Goal: Task Accomplishment & Management: Manage account settings

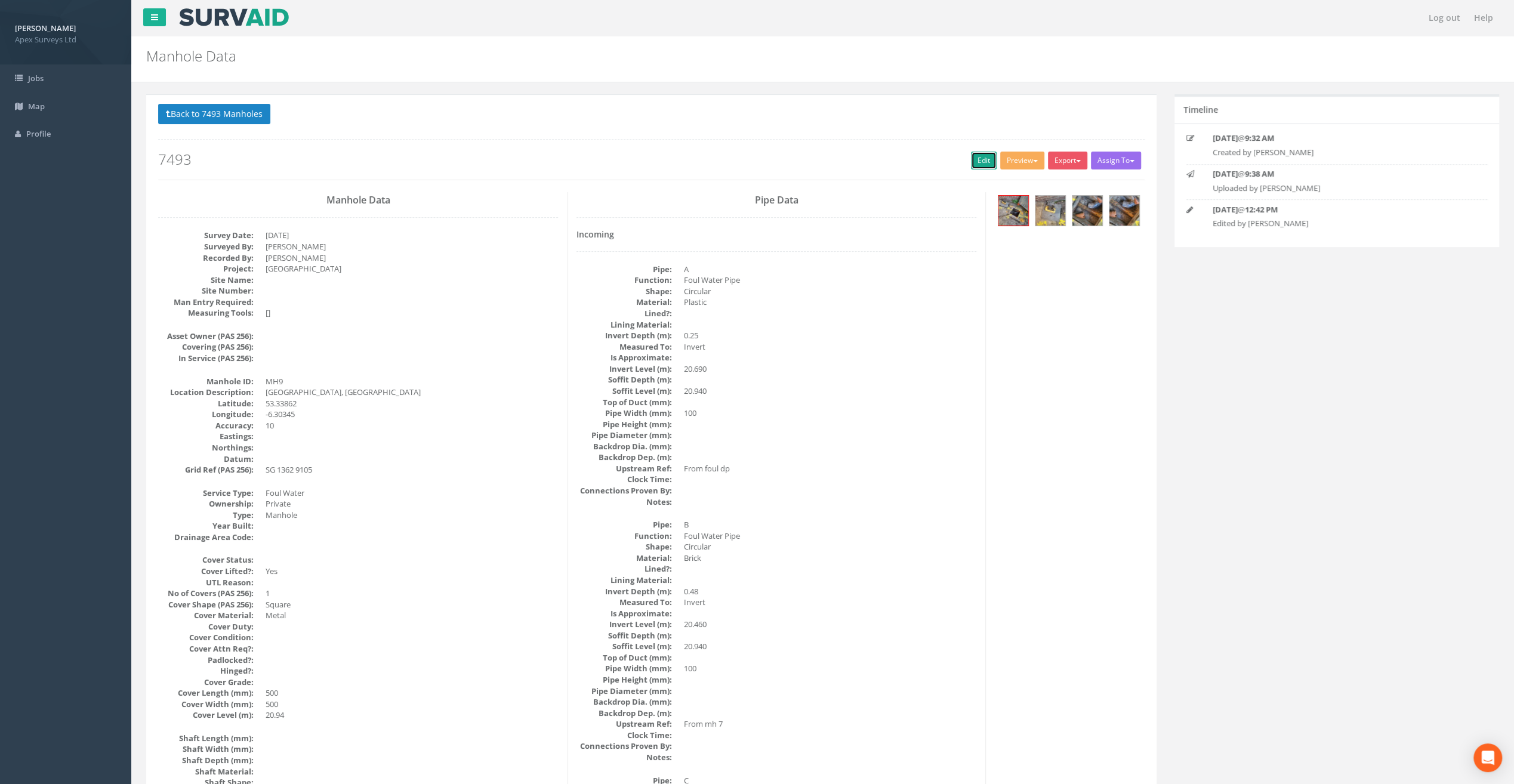
click at [987, 159] on link "Edit" at bounding box center [983, 160] width 26 height 18
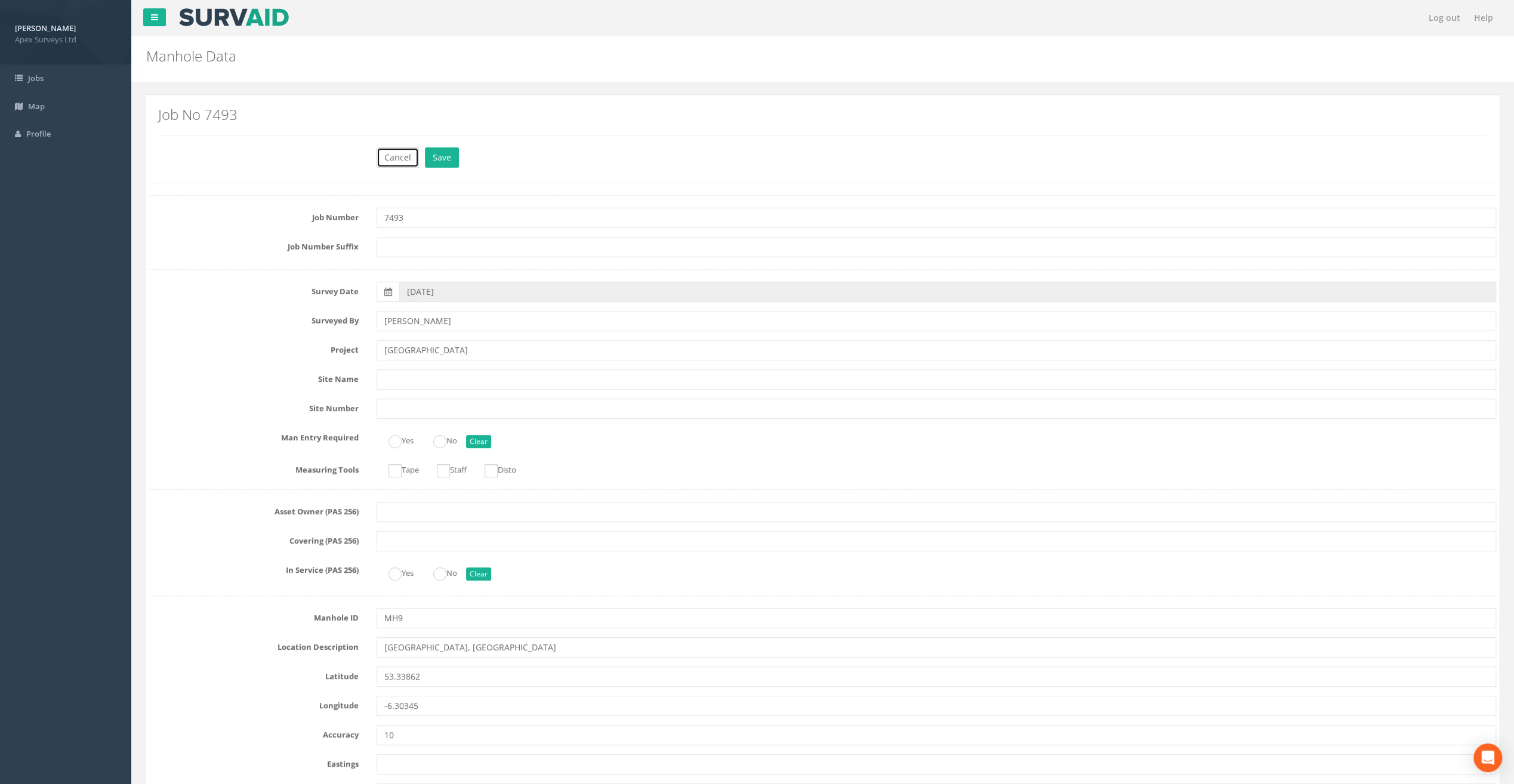
click at [394, 149] on button "Cancel" at bounding box center [397, 157] width 42 height 20
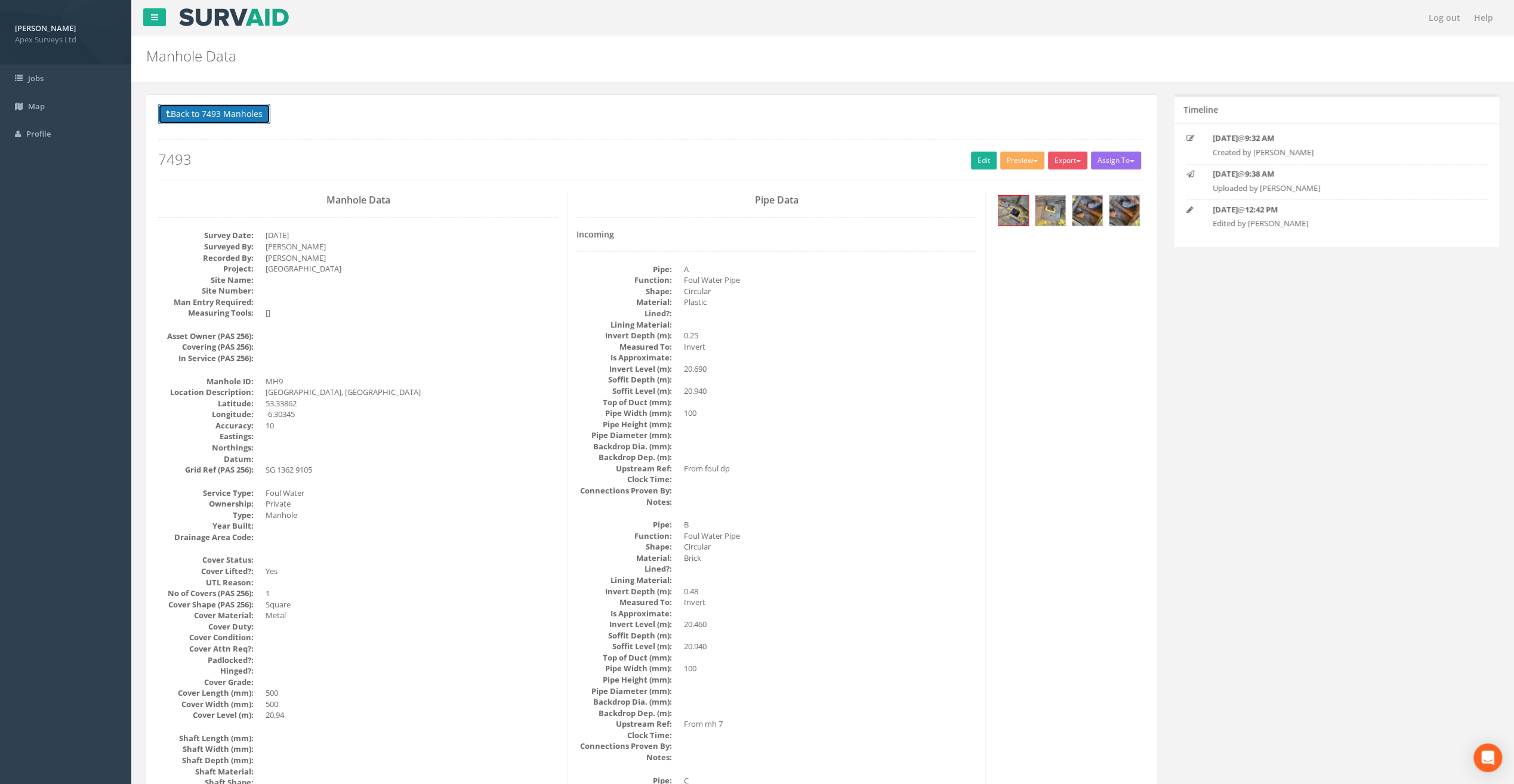
click at [202, 112] on button "Back to 7493 Manholes" at bounding box center [214, 114] width 112 height 20
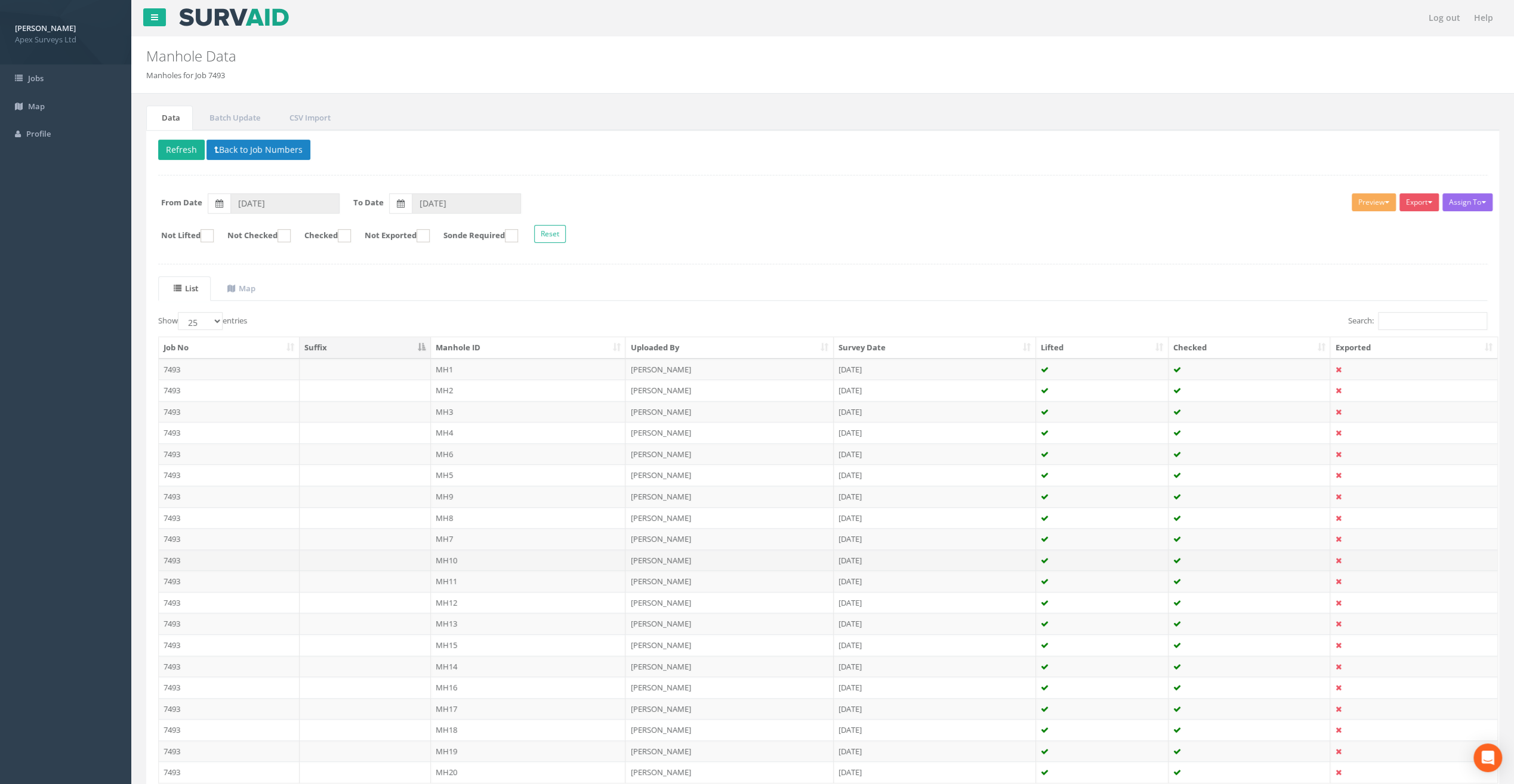
click at [462, 550] on td "MH10" at bounding box center [528, 561] width 195 height 22
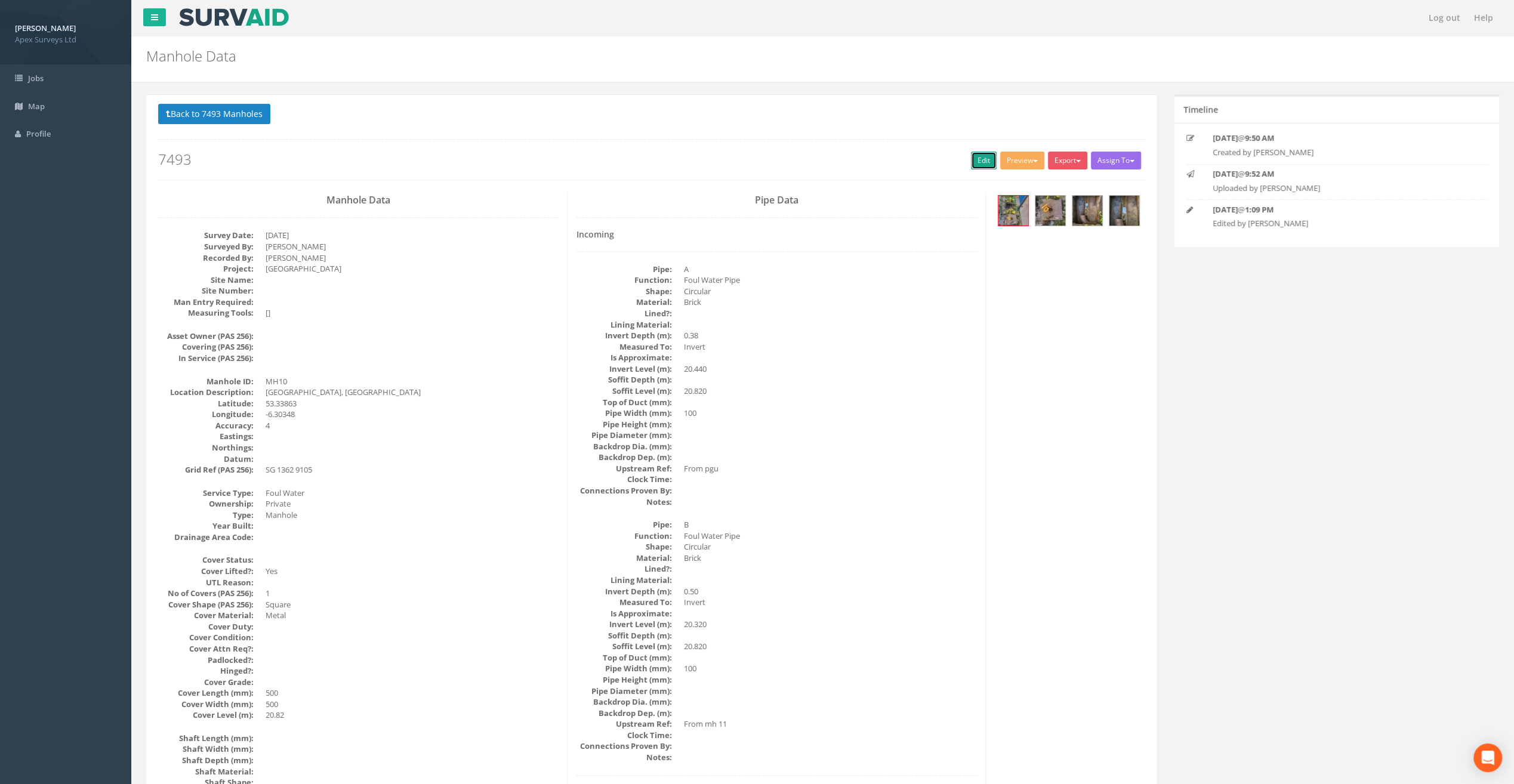
click at [971, 160] on link "Edit" at bounding box center [983, 160] width 26 height 18
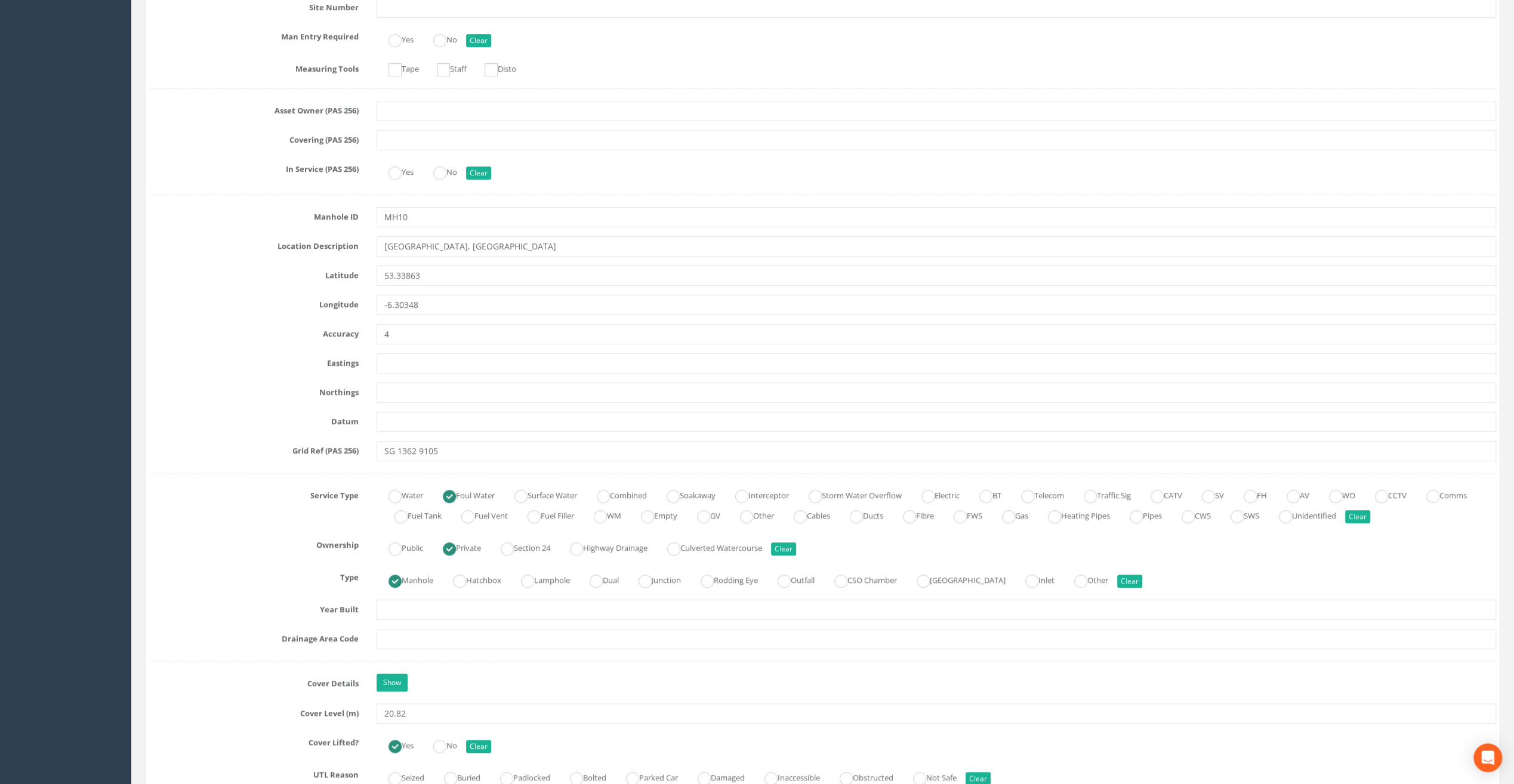
scroll to position [478, 0]
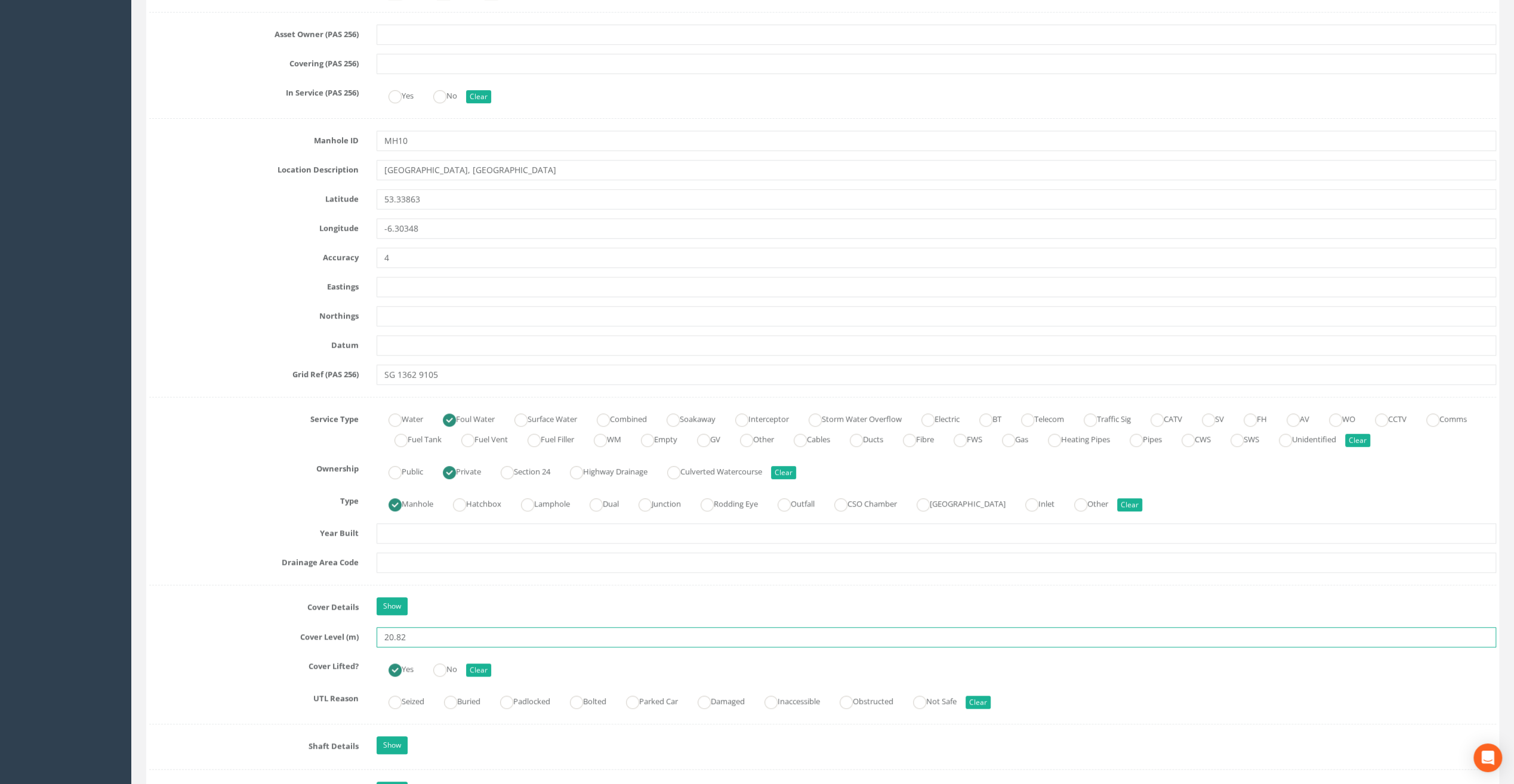
click at [437, 637] on input "20.82" at bounding box center [936, 637] width 1120 height 20
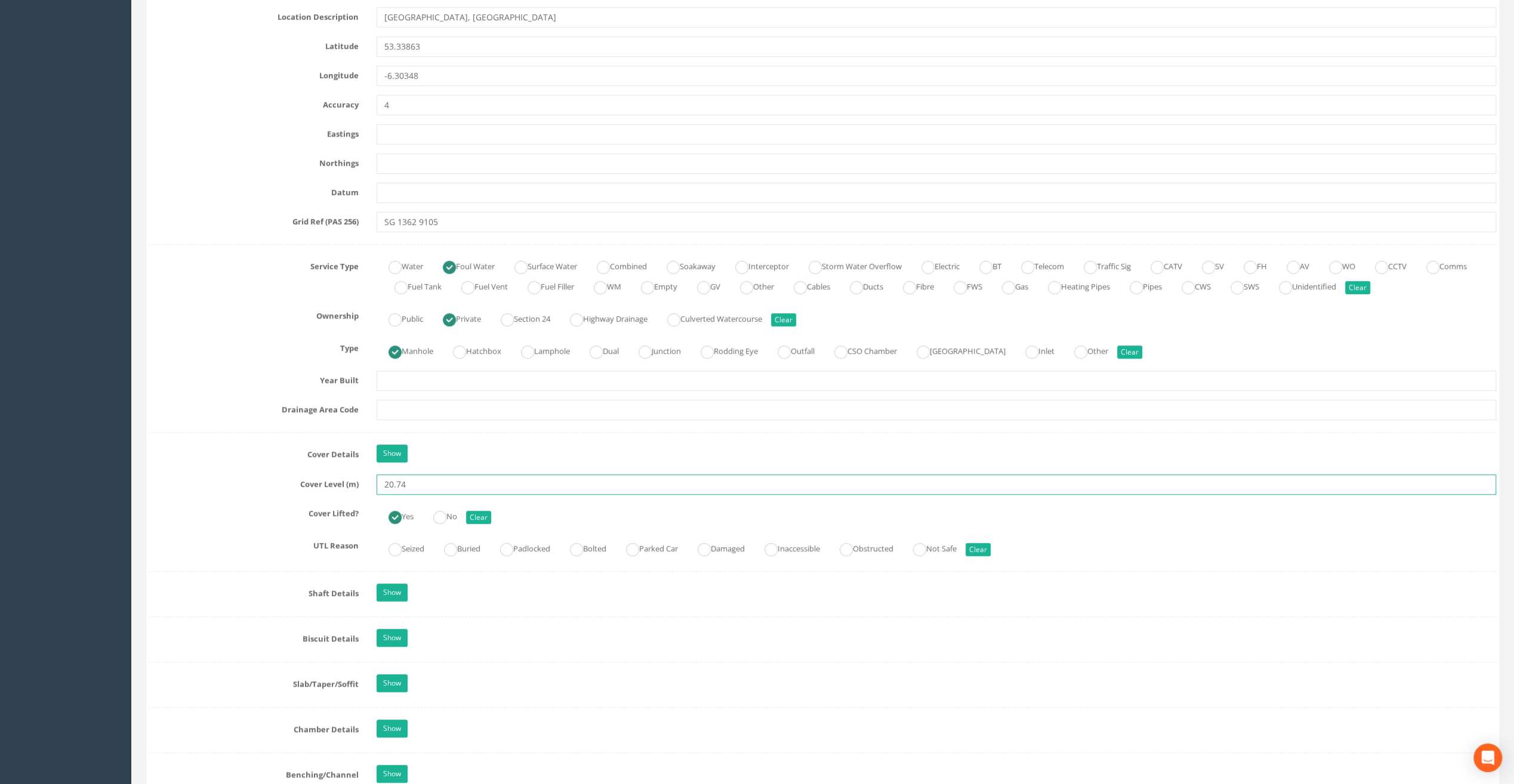
scroll to position [835, 0]
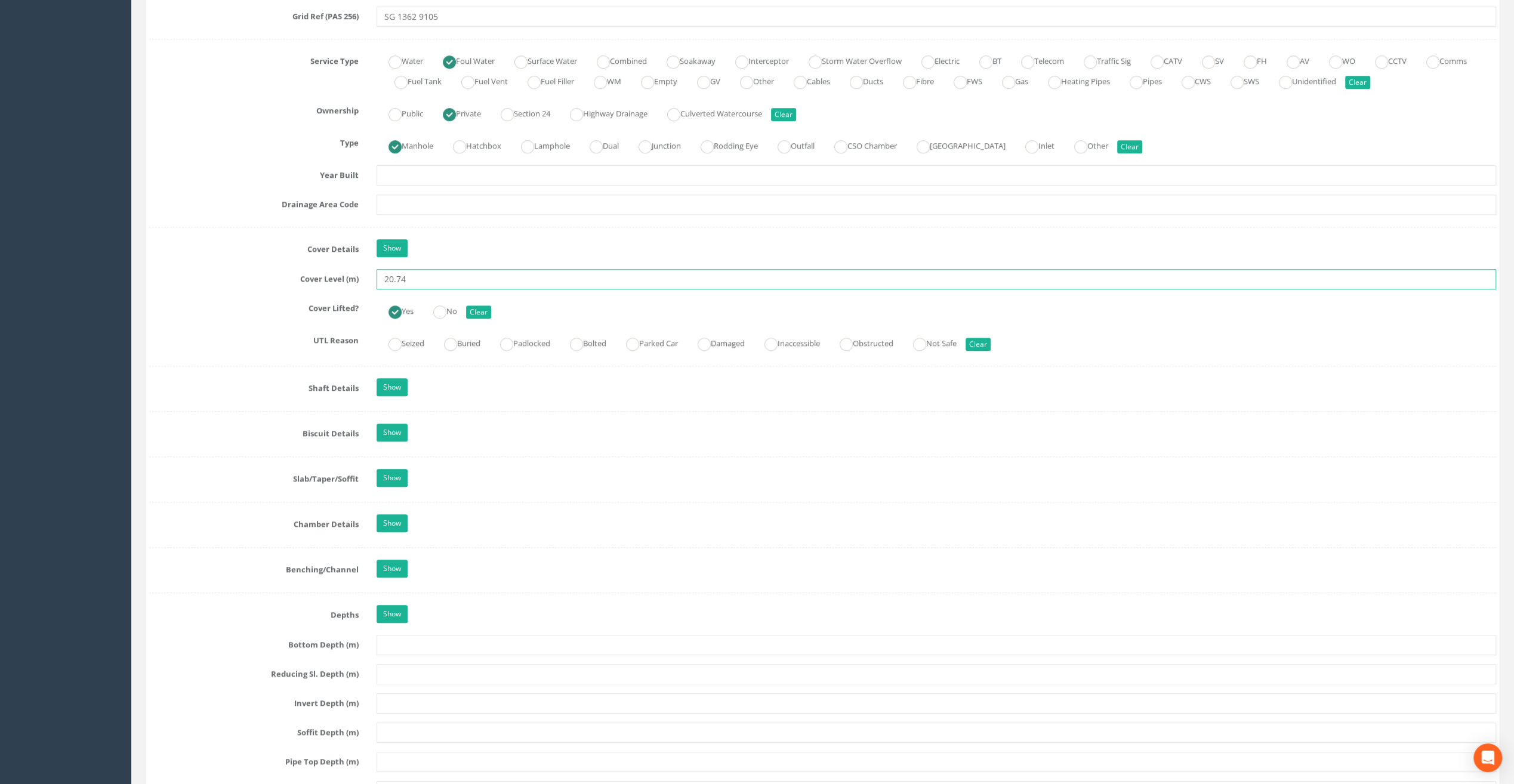
type input "20.74"
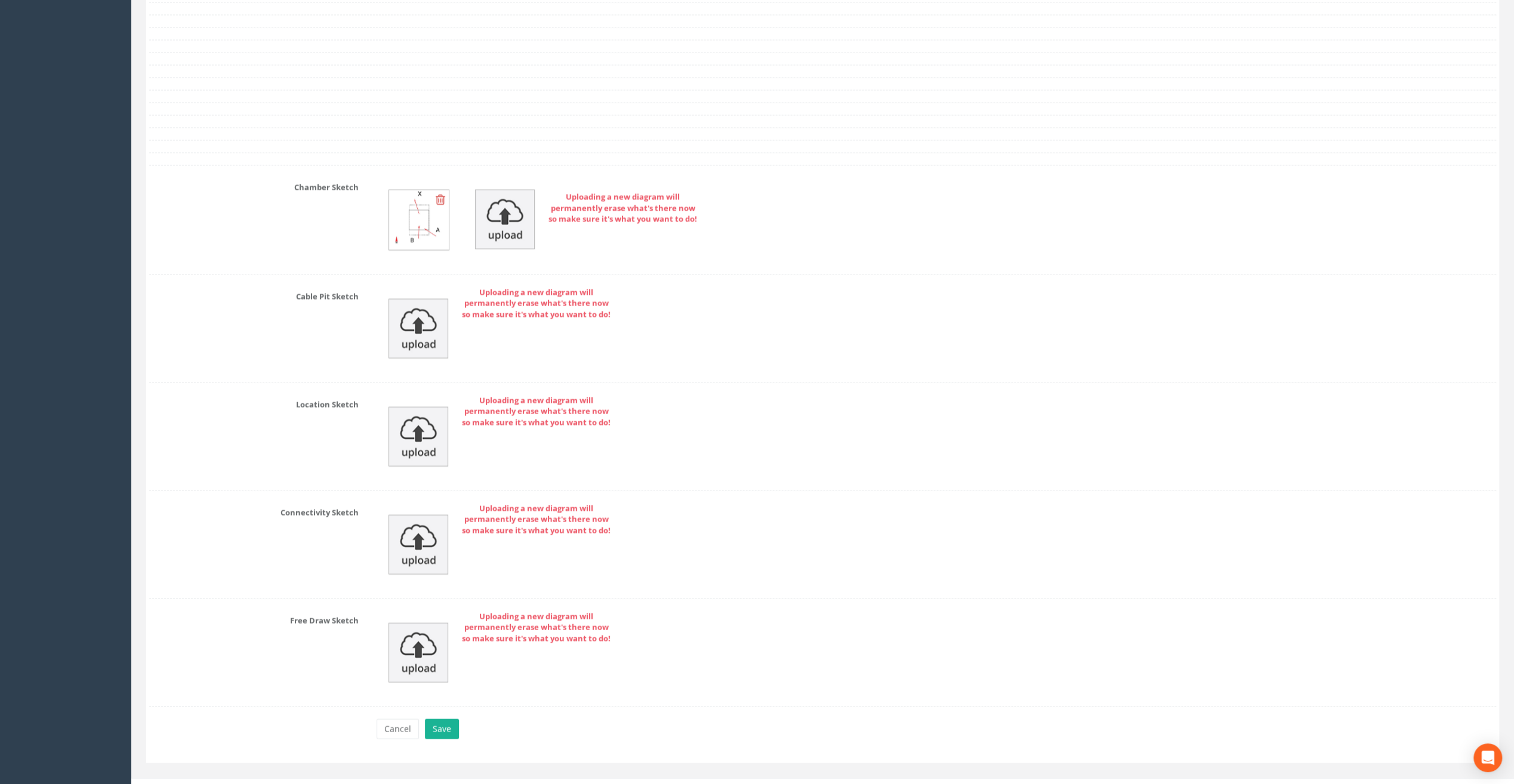
scroll to position [2341, 0]
click at [440, 714] on button "Save" at bounding box center [442, 724] width 34 height 20
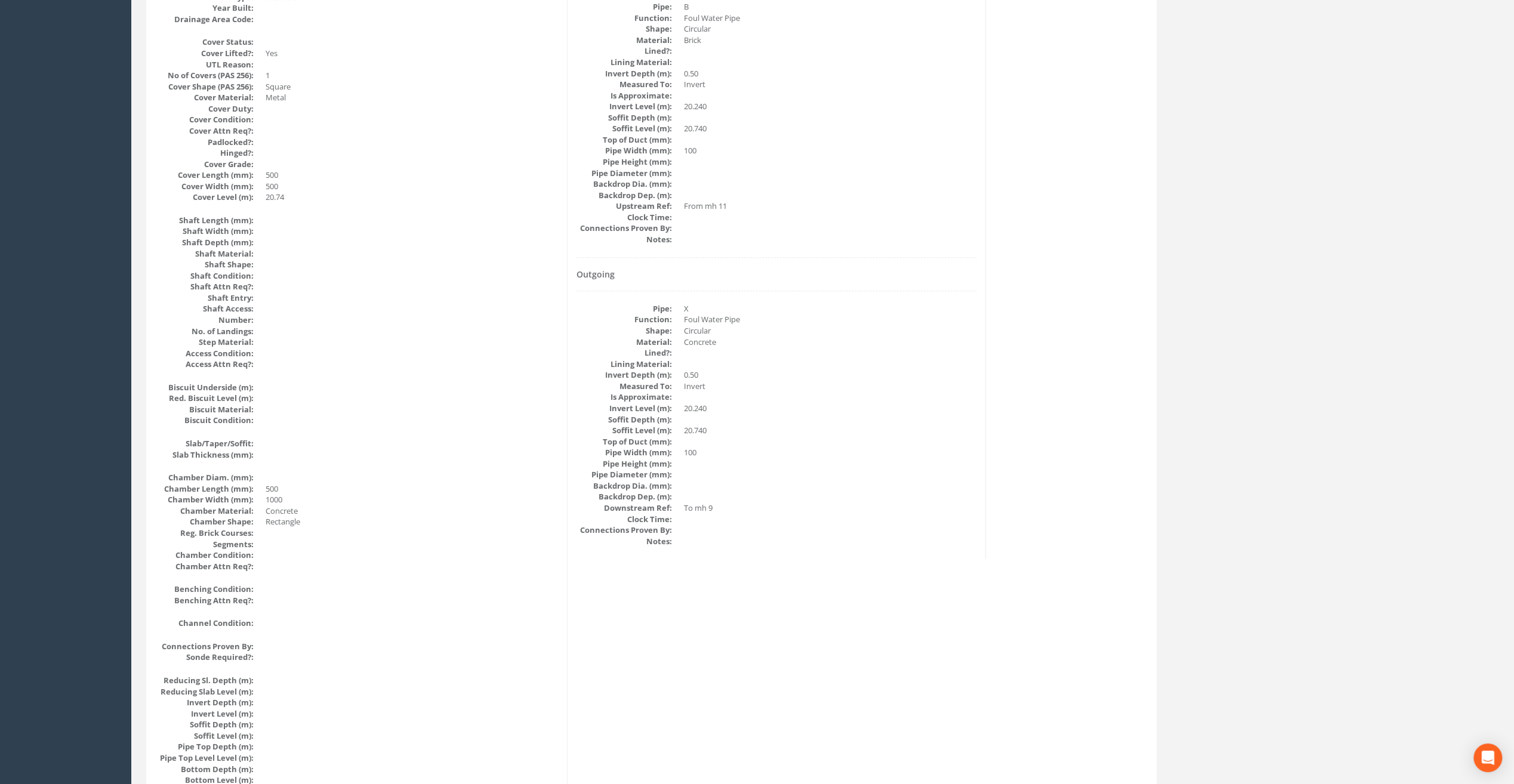
scroll to position [160, 0]
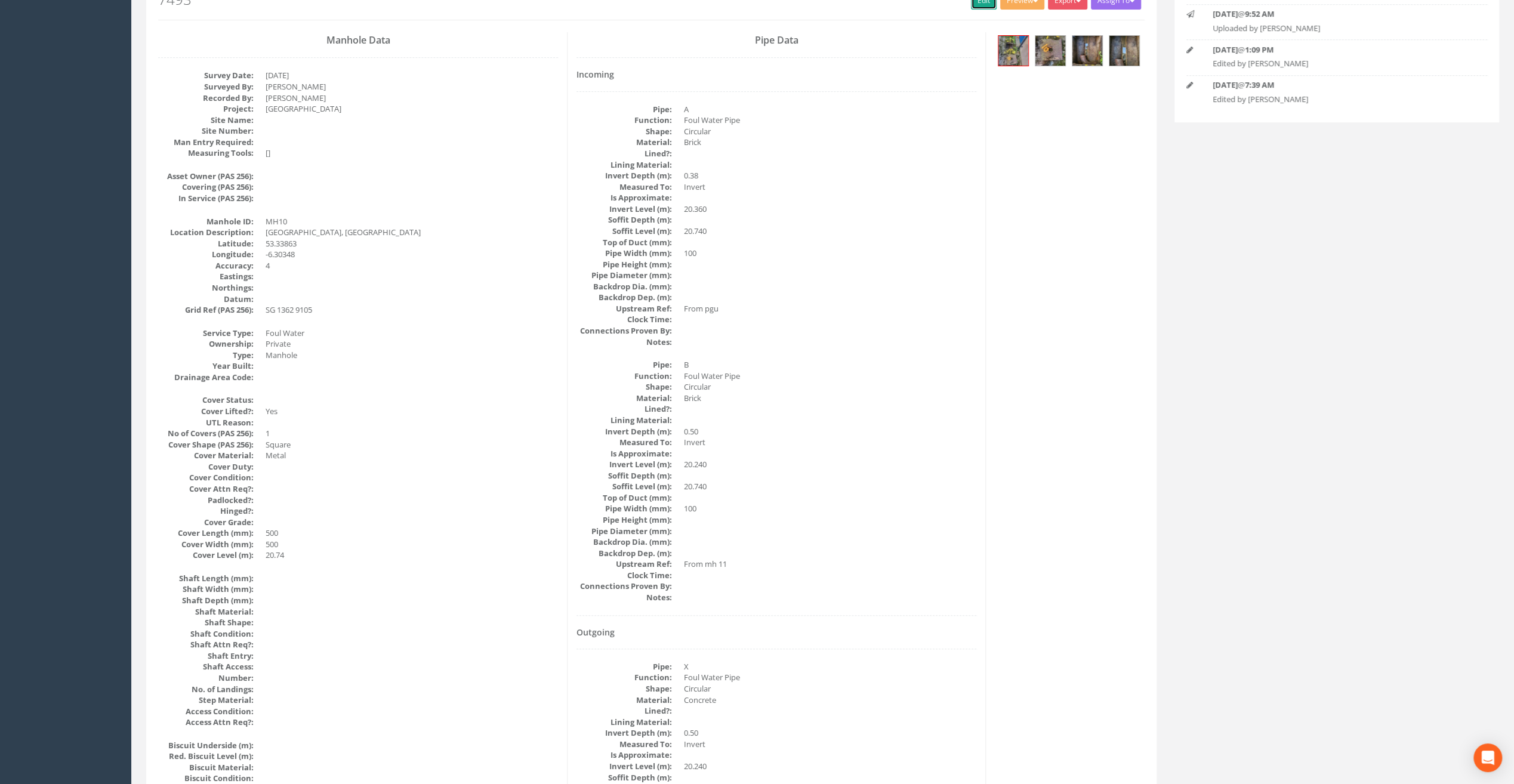
click at [974, 5] on link "Edit" at bounding box center [983, 1] width 26 height 18
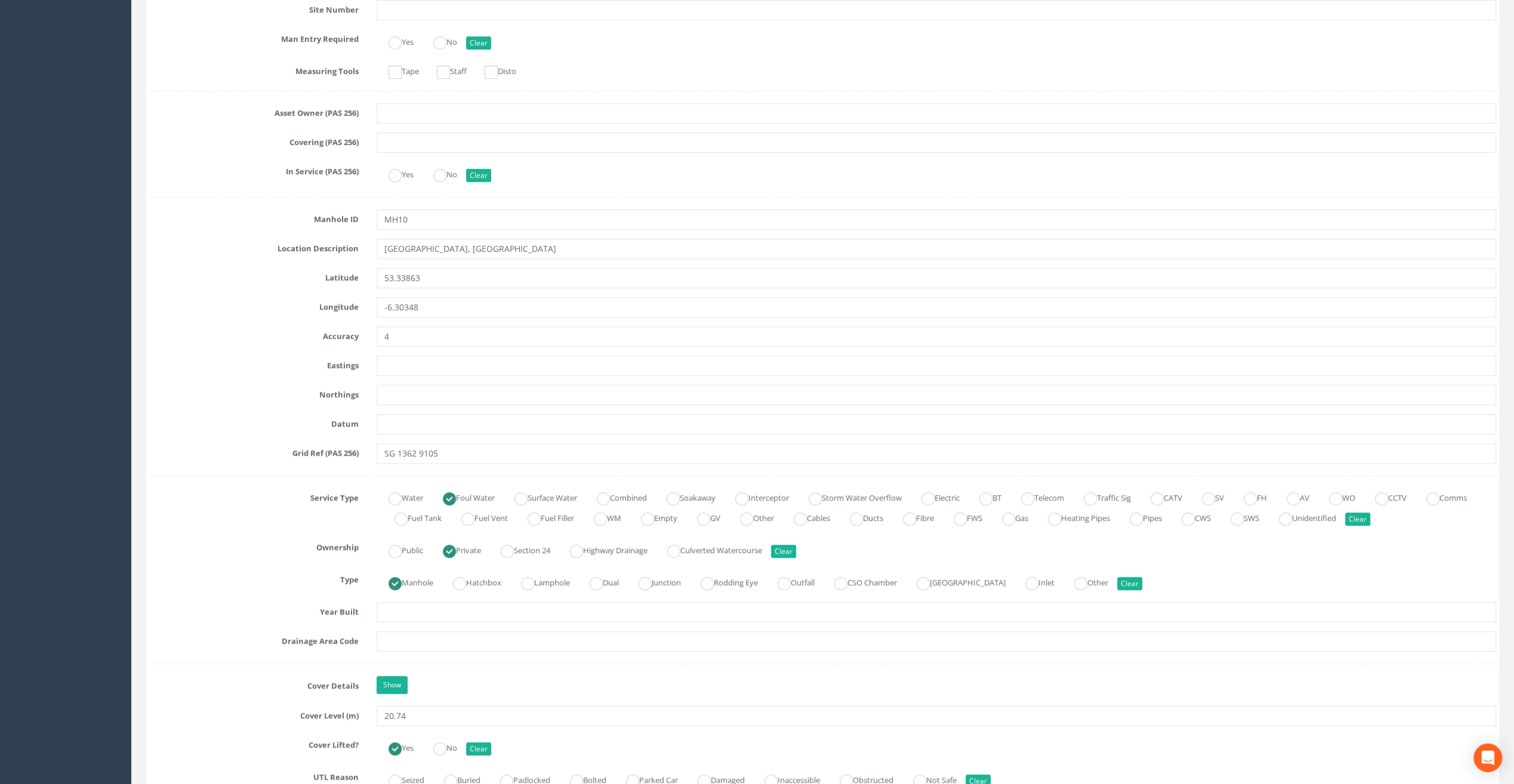
scroll to position [578, 0]
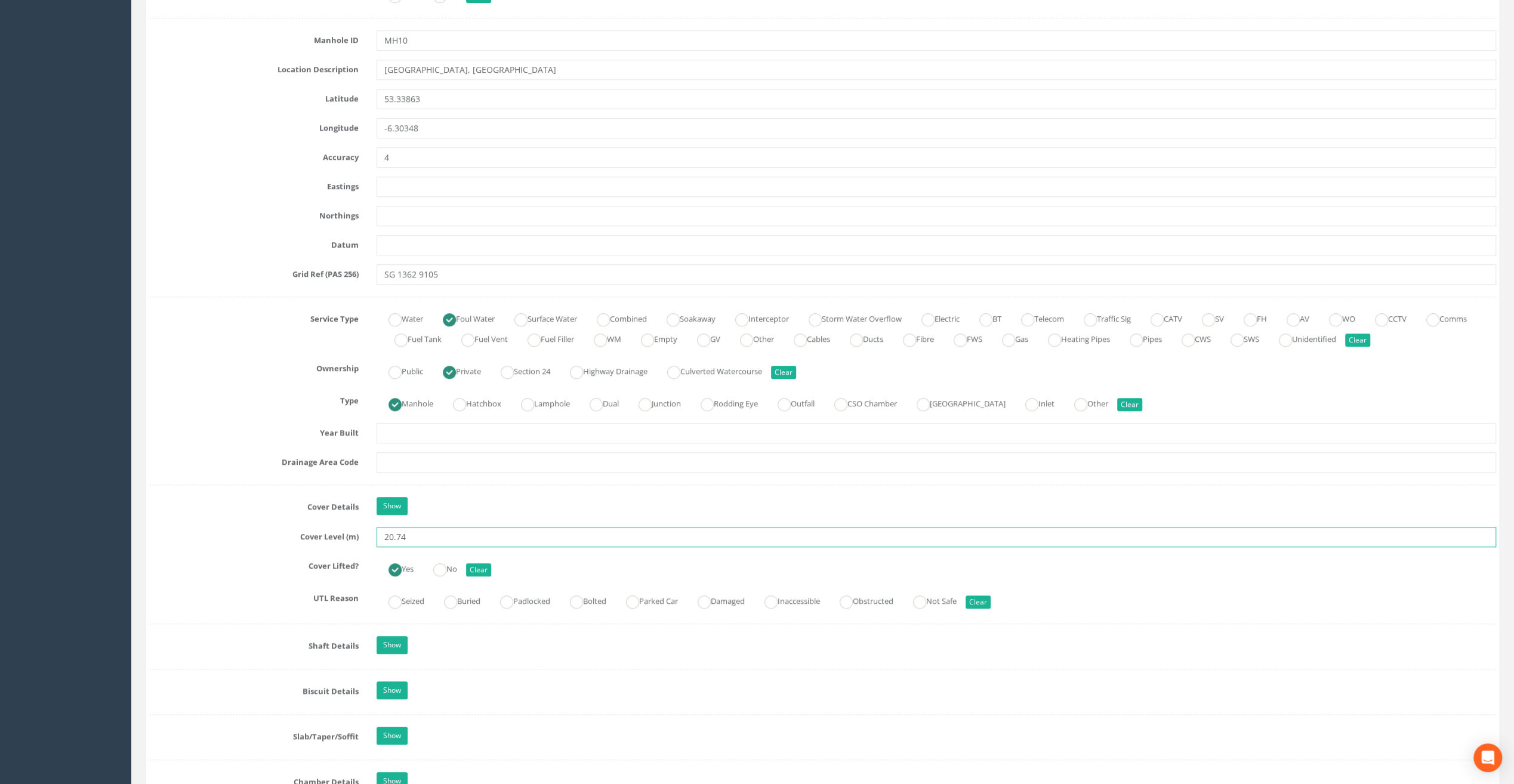
click at [433, 539] on input "20.74" at bounding box center [936, 536] width 1120 height 20
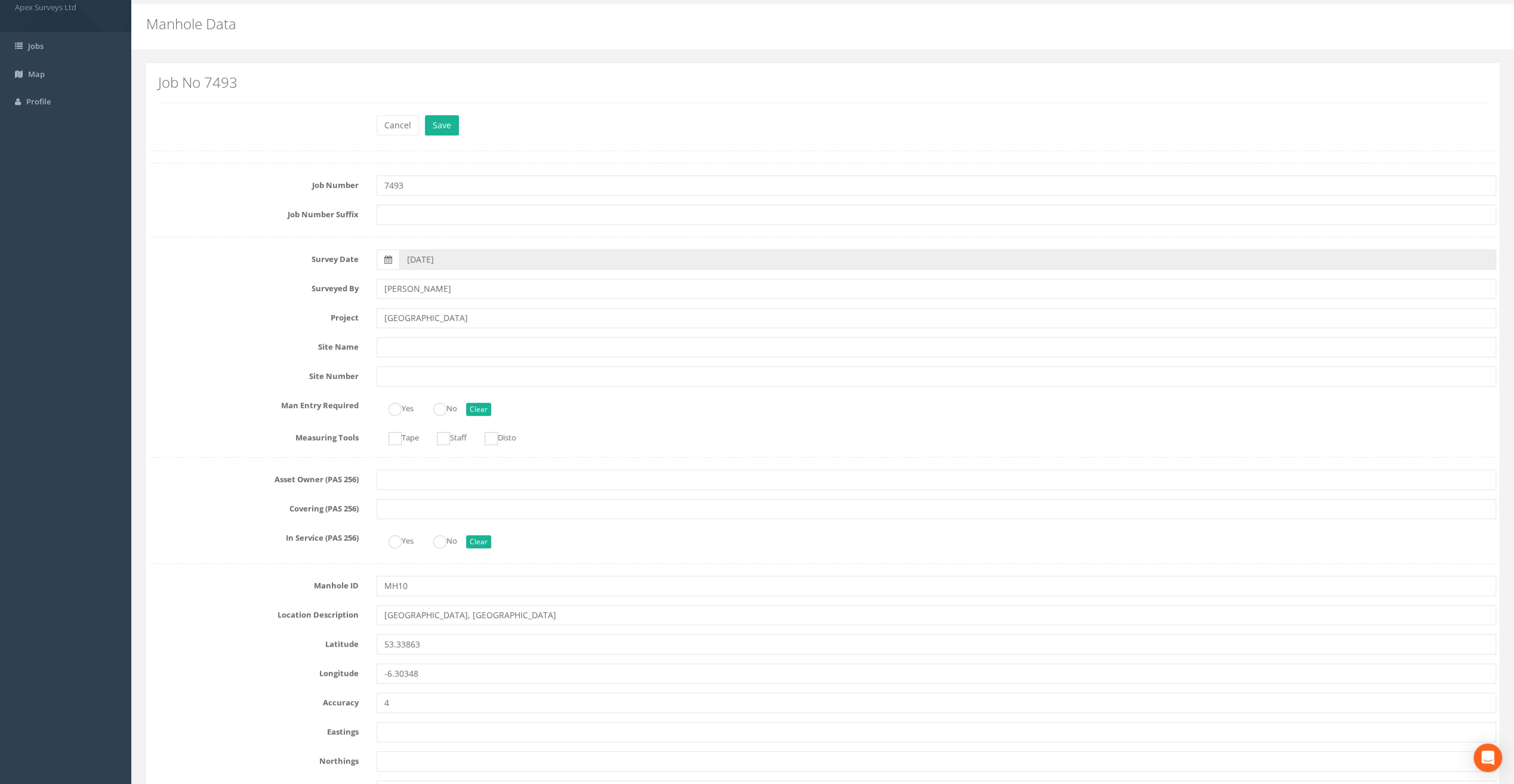
scroll to position [0, 0]
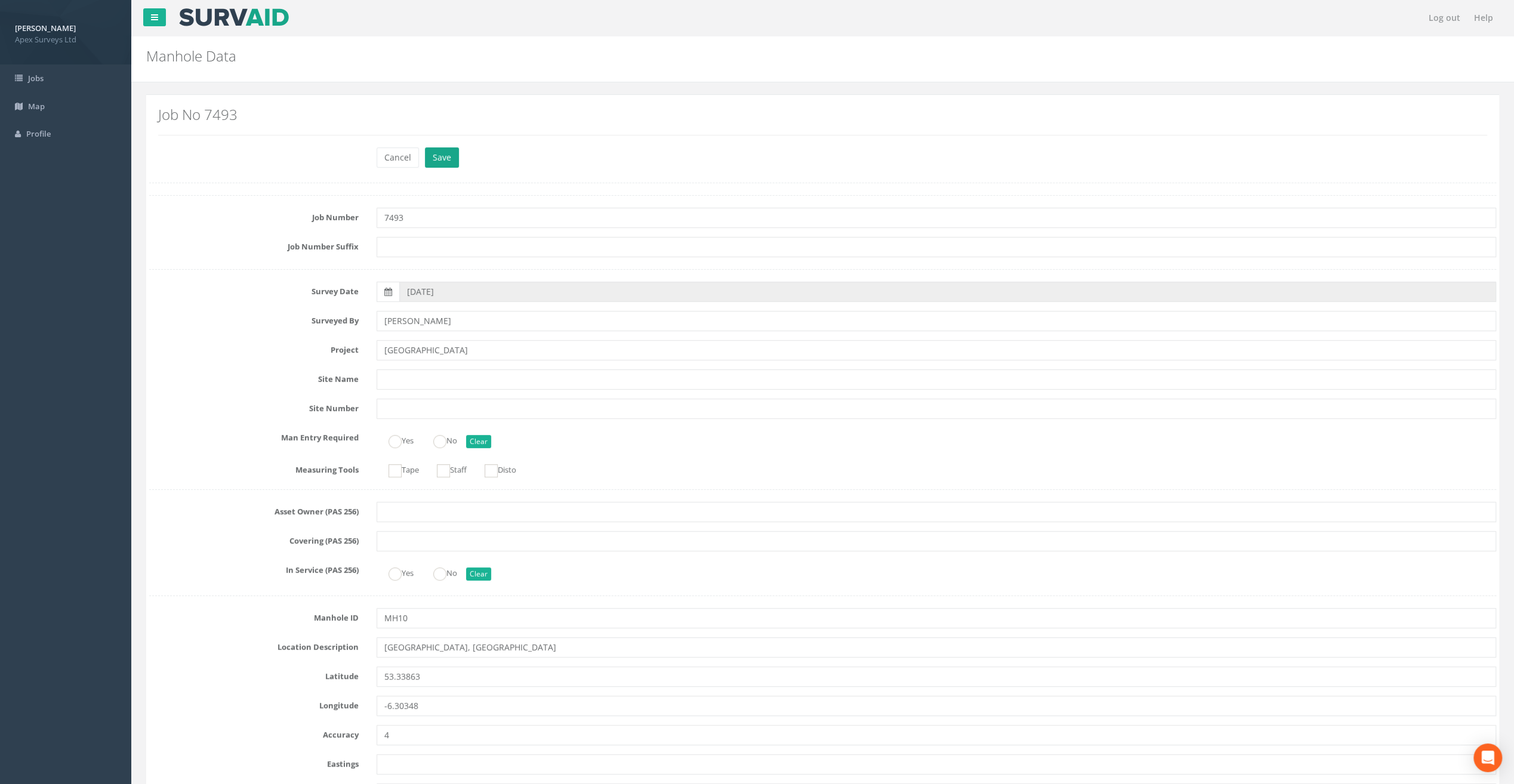
type input "20.82"
click at [448, 160] on button "Save" at bounding box center [442, 157] width 34 height 20
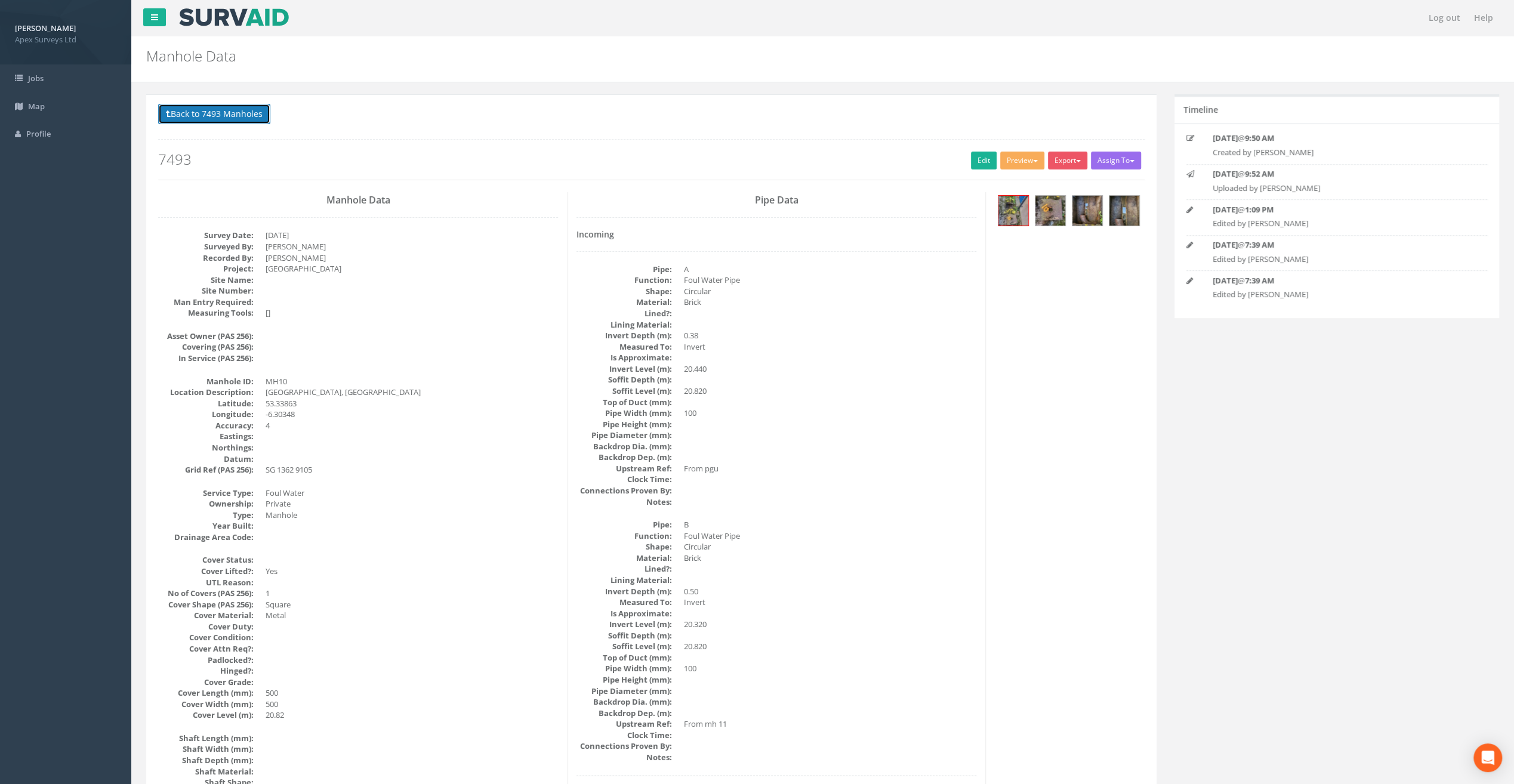
click at [233, 123] on button "Back to 7493 Manholes" at bounding box center [214, 114] width 112 height 20
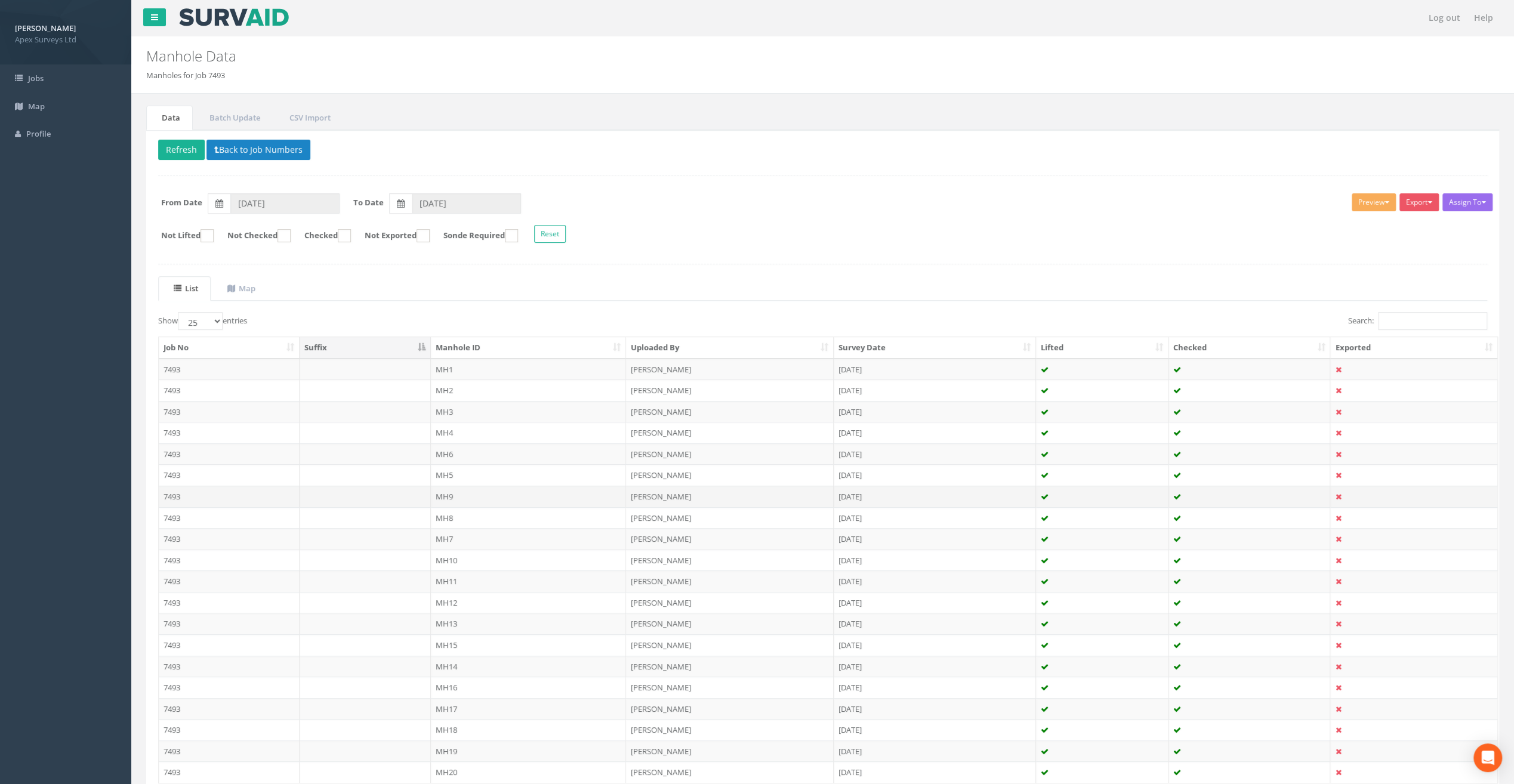
click at [448, 497] on td "MH9" at bounding box center [528, 497] width 195 height 22
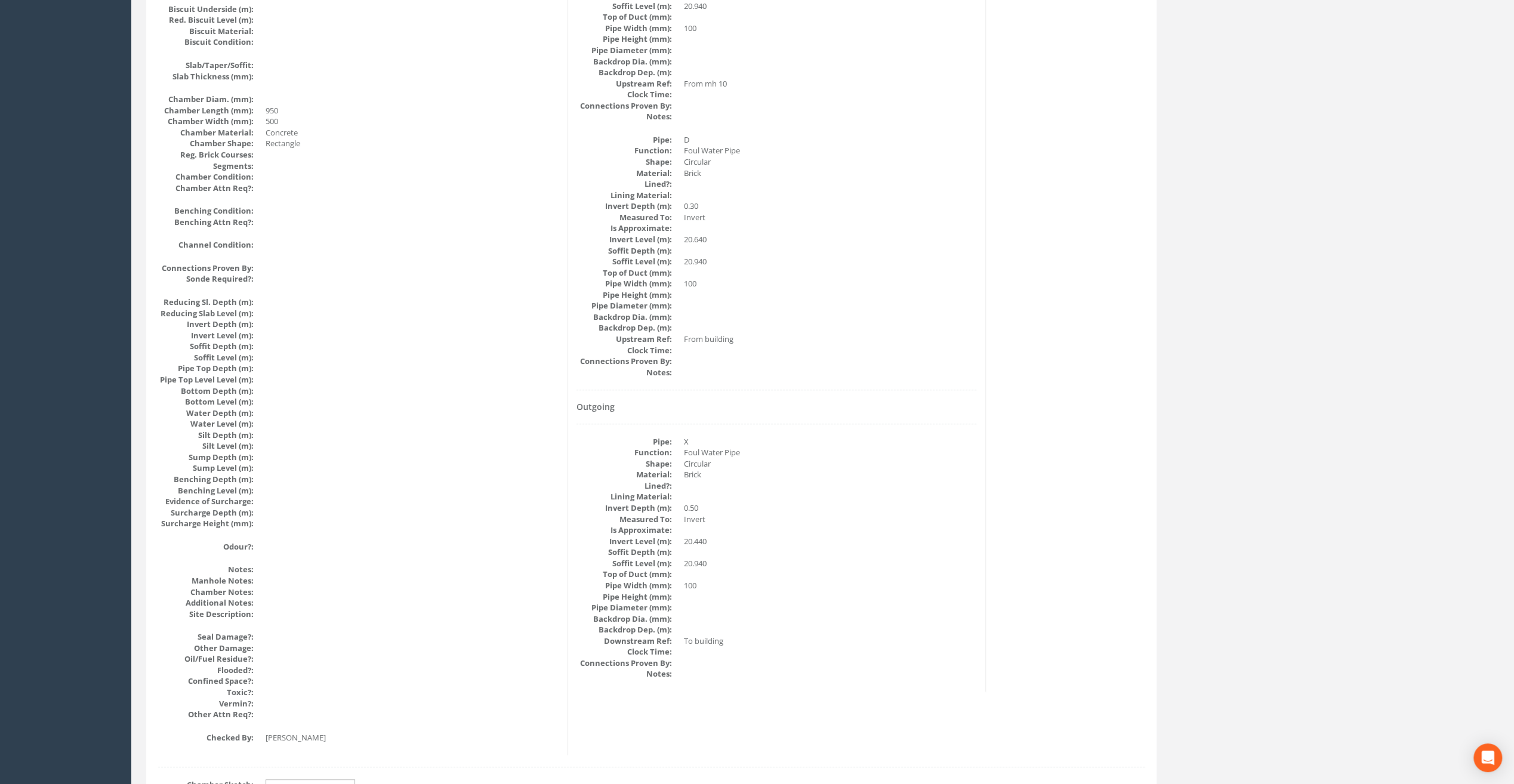
scroll to position [1055, 0]
